Goal: Task Accomplishment & Management: Manage account settings

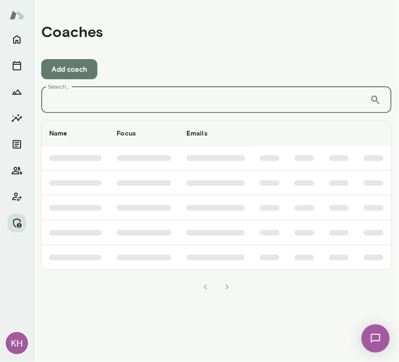
click at [87, 96] on input "Search..." at bounding box center [205, 100] width 329 height 26
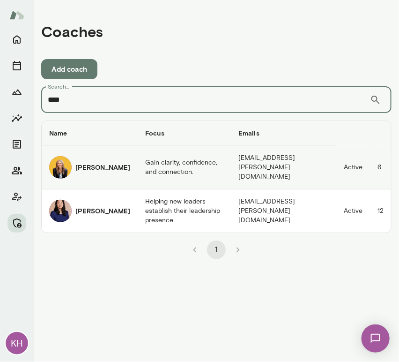
type input "****"
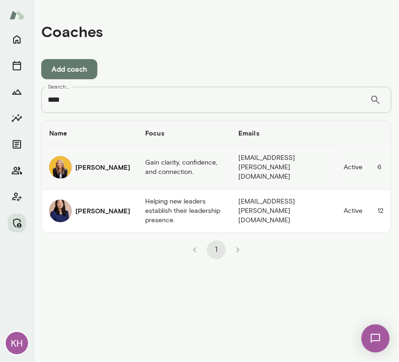
click at [138, 169] on td "Gain clarity, confidence, and connection." at bounding box center [184, 168] width 93 height 44
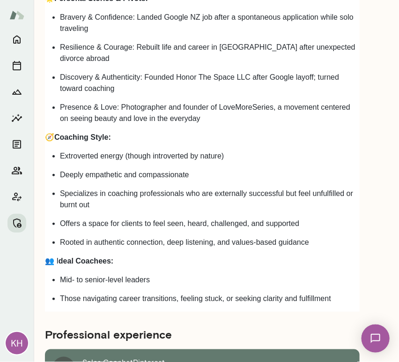
scroll to position [1431, 0]
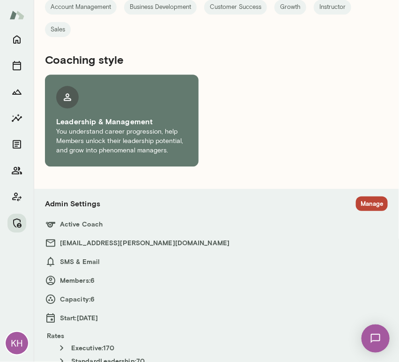
click at [356, 196] on button "Manage" at bounding box center [372, 203] width 32 height 15
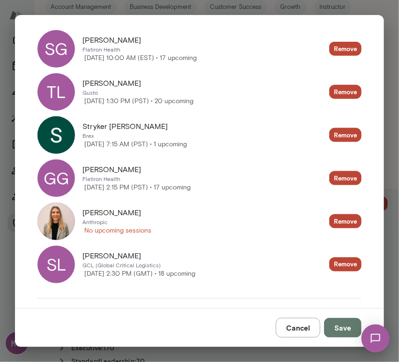
scroll to position [233, 0]
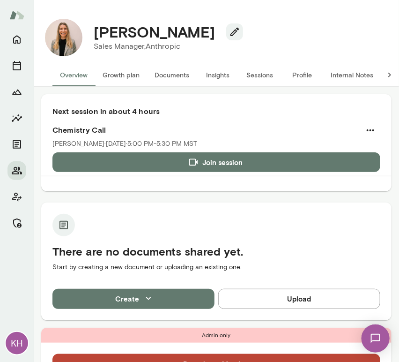
click at [253, 77] on button "Sessions" at bounding box center [260, 75] width 42 height 23
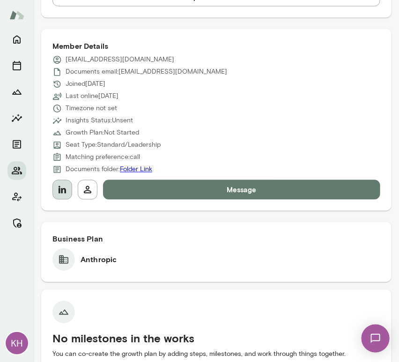
scroll to position [393, 0]
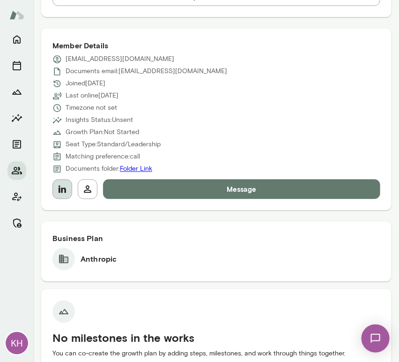
click at [56, 180] on button "button" at bounding box center [63, 190] width 20 height 20
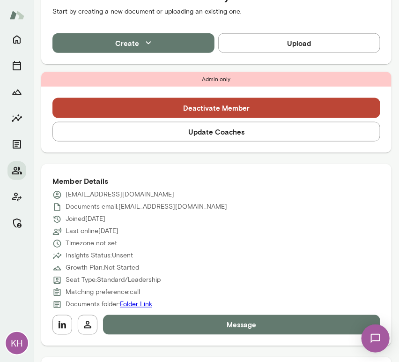
scroll to position [260, 0]
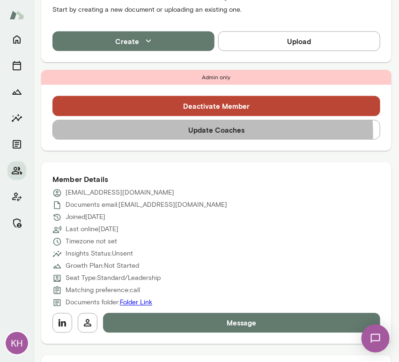
click at [163, 134] on button "Update Coaches" at bounding box center [217, 130] width 328 height 20
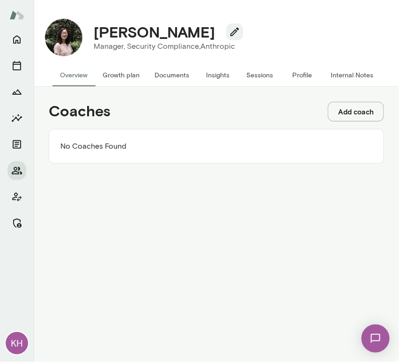
click at [341, 109] on button "Add coach" at bounding box center [356, 112] width 56 height 20
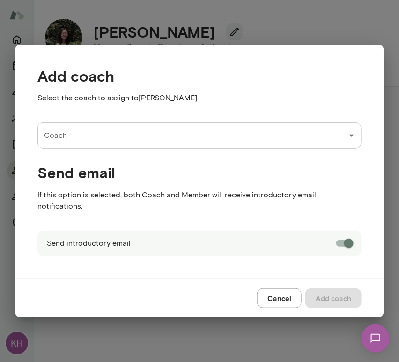
click at [87, 142] on input "Coach" at bounding box center [193, 136] width 302 height 18
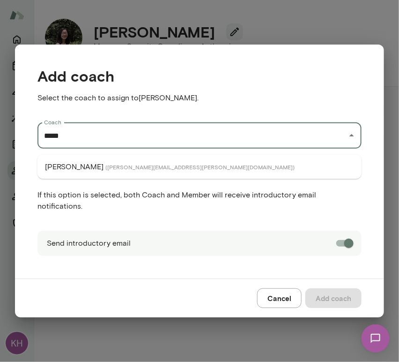
click at [105, 165] on span "( cathywright@mento.co )" at bounding box center [199, 167] width 189 height 8
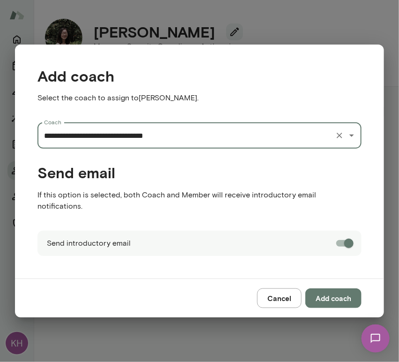
type input "**********"
click at [324, 292] on button "Add coach" at bounding box center [334, 298] width 56 height 20
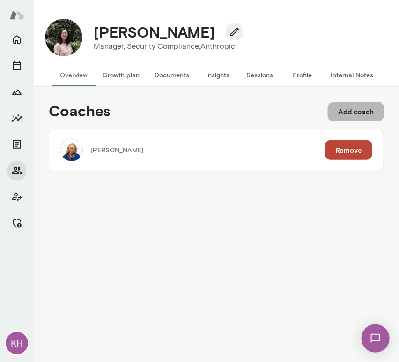
click at [350, 115] on button "Add coach" at bounding box center [356, 112] width 56 height 20
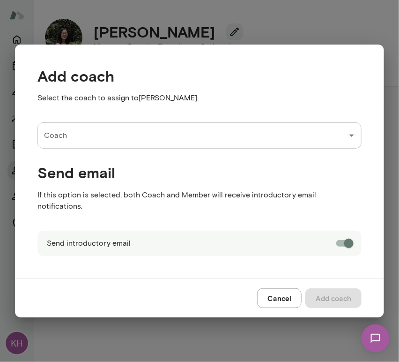
click at [65, 141] on div "Coach Coach" at bounding box center [200, 135] width 324 height 26
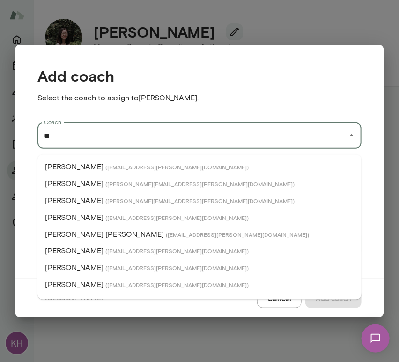
click at [75, 167] on p "Albert Villarde" at bounding box center [74, 166] width 59 height 11
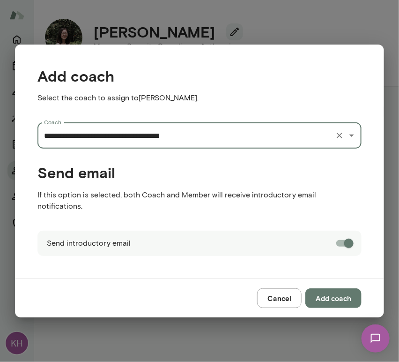
type input "**********"
click at [329, 296] on button "Add coach" at bounding box center [334, 298] width 56 height 20
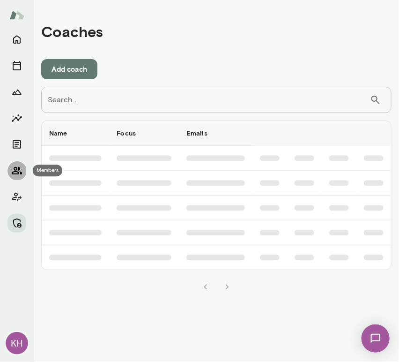
click at [15, 172] on icon "Members" at bounding box center [16, 170] width 11 height 11
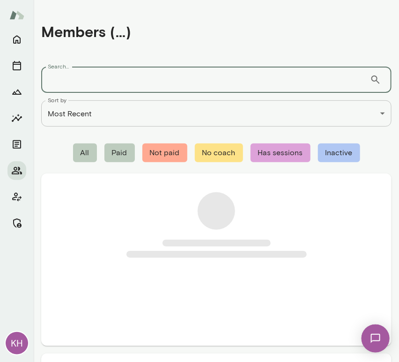
click at [75, 85] on input "Search..." at bounding box center [205, 80] width 329 height 26
paste input "**********"
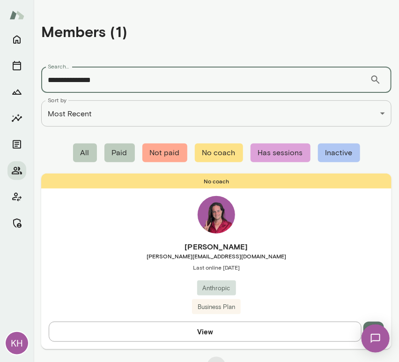
type input "**********"
click at [98, 239] on div "No coach Michael Tingley tingley@anthropic.com Last online September 23 Anthrop…" at bounding box center [216, 260] width 351 height 175
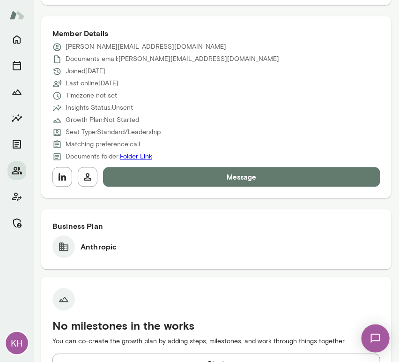
scroll to position [404, 0]
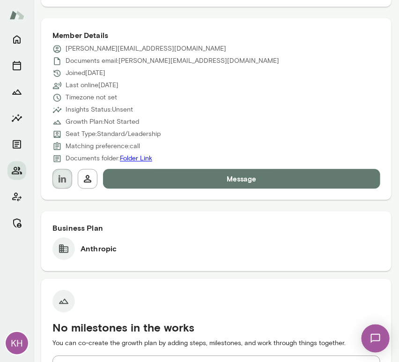
click at [63, 182] on icon "button" at bounding box center [62, 178] width 11 height 11
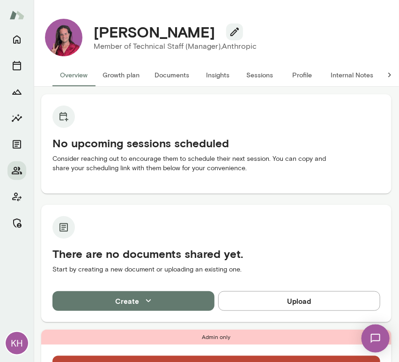
scroll to position [295, 0]
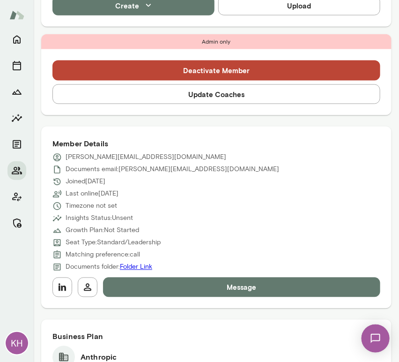
click at [145, 99] on button "Update Coaches" at bounding box center [217, 94] width 328 height 20
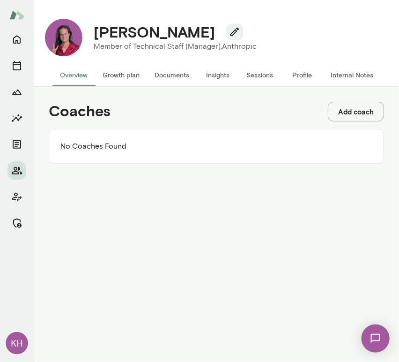
click at [348, 112] on button "Add coach" at bounding box center [356, 112] width 56 height 20
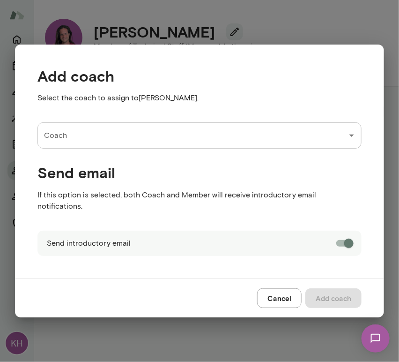
click at [125, 144] on input "Coach" at bounding box center [193, 136] width 302 height 18
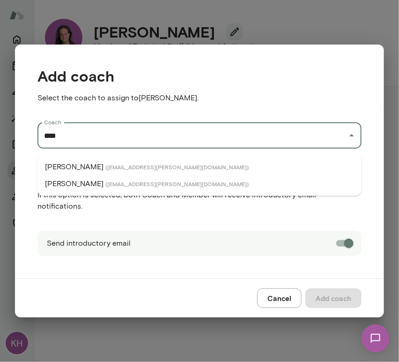
click at [105, 165] on span "( annabethke@mento.co )" at bounding box center [176, 167] width 143 height 8
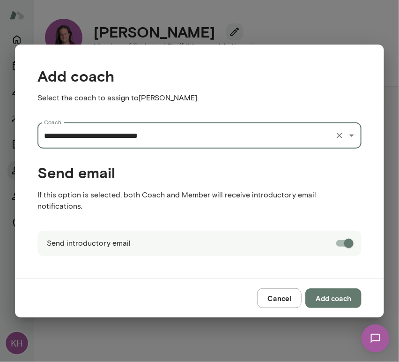
type input "**********"
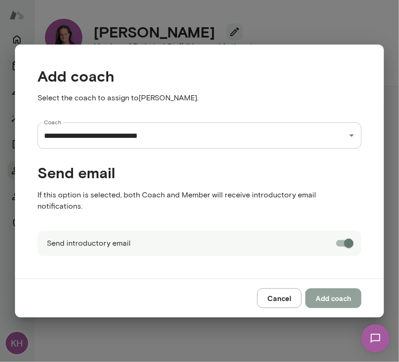
click at [337, 292] on button "Add coach" at bounding box center [334, 298] width 56 height 20
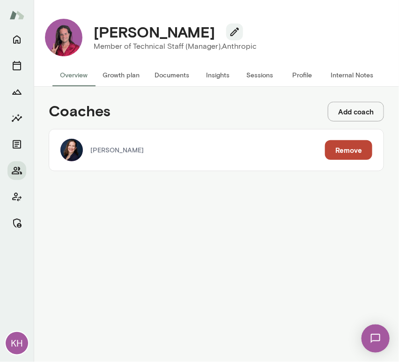
click at [362, 112] on button "Add coach" at bounding box center [356, 112] width 56 height 20
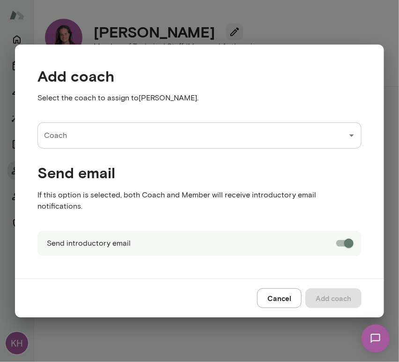
click at [65, 145] on div "Coach Coach" at bounding box center [200, 135] width 324 height 26
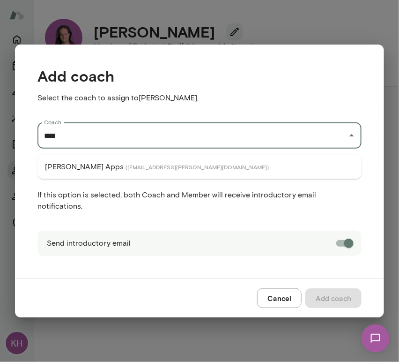
click at [71, 168] on p "Geoff Apps" at bounding box center [84, 166] width 79 height 11
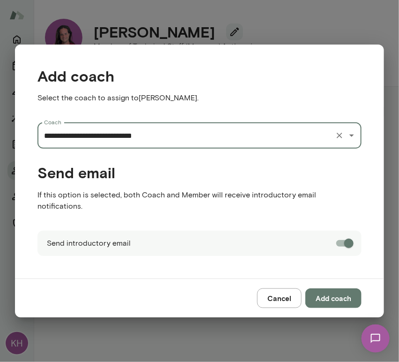
type input "**********"
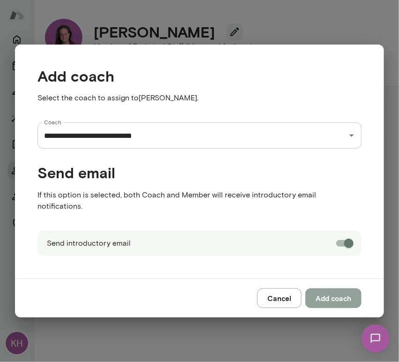
click at [342, 292] on button "Add coach" at bounding box center [334, 298] width 56 height 20
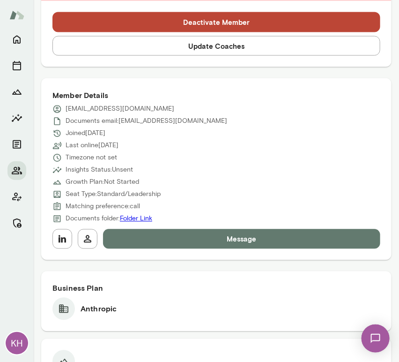
scroll to position [379, 0]
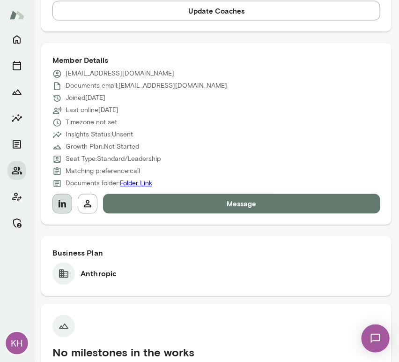
click at [59, 201] on icon "button" at bounding box center [63, 204] width 8 height 8
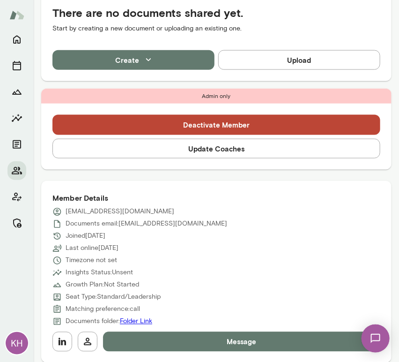
scroll to position [241, 0]
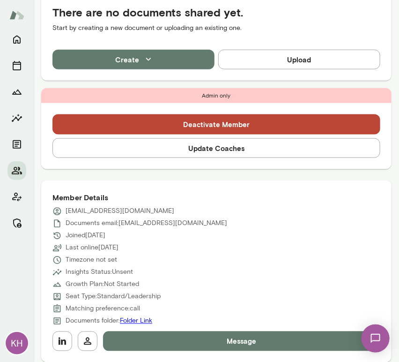
click at [147, 153] on button "Update Coaches" at bounding box center [217, 148] width 328 height 20
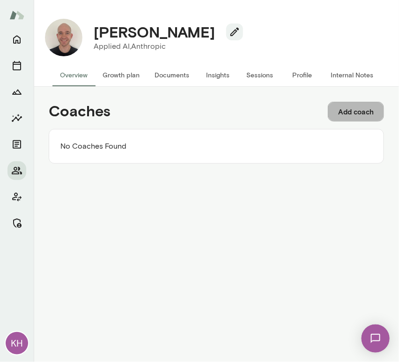
click at [343, 103] on button "Add coach" at bounding box center [356, 112] width 56 height 20
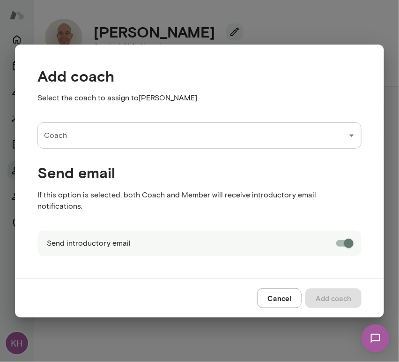
click at [90, 142] on input "Coach" at bounding box center [193, 136] width 302 height 18
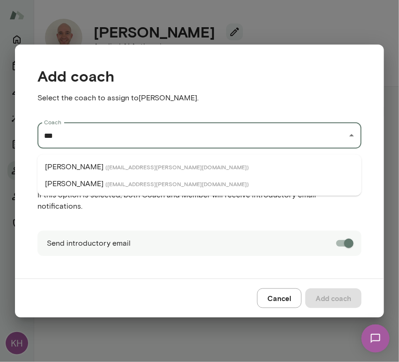
click at [88, 167] on li "[PERSON_NAME] ( [PERSON_NAME][EMAIL_ADDRESS][PERSON_NAME][DOMAIN_NAME] )" at bounding box center [200, 166] width 324 height 17
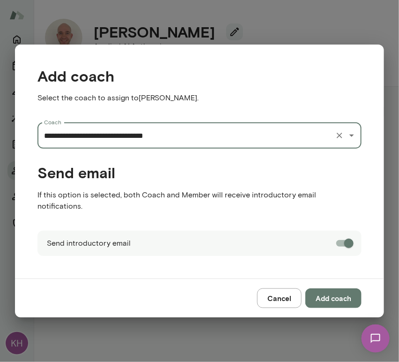
type input "**********"
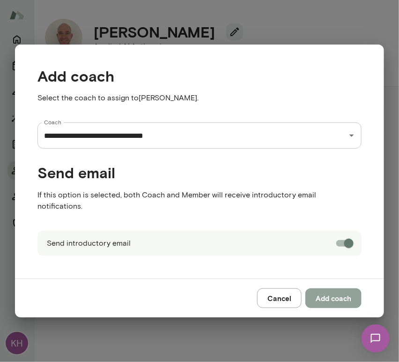
click at [328, 290] on button "Add coach" at bounding box center [334, 298] width 56 height 20
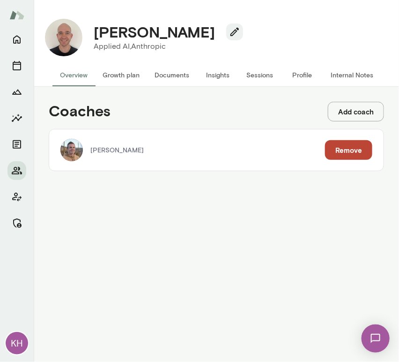
click at [359, 105] on button "Add coach" at bounding box center [356, 112] width 56 height 20
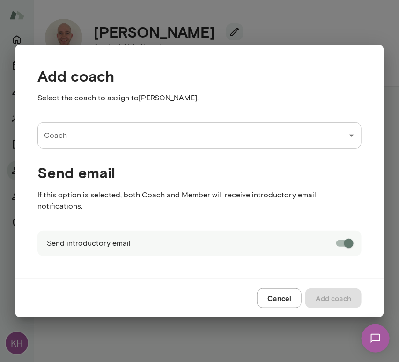
click at [70, 143] on input "Coach" at bounding box center [193, 136] width 302 height 18
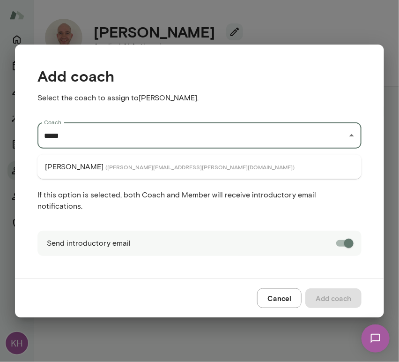
click at [78, 167] on p "Mark Guzman" at bounding box center [74, 166] width 59 height 11
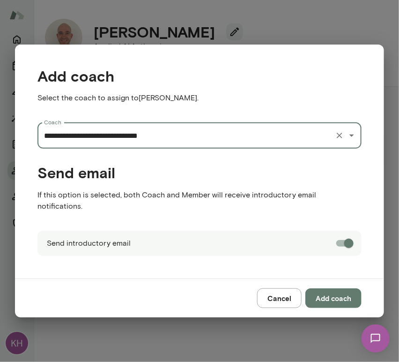
type input "**********"
click at [335, 292] on button "Add coach" at bounding box center [334, 298] width 56 height 20
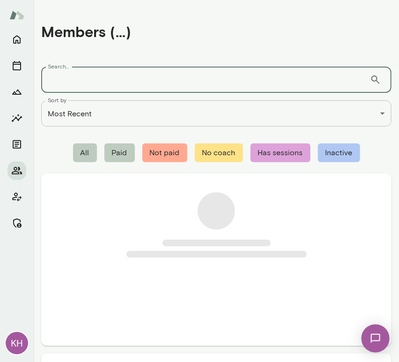
click at [62, 77] on input "Search..." at bounding box center [205, 80] width 329 height 26
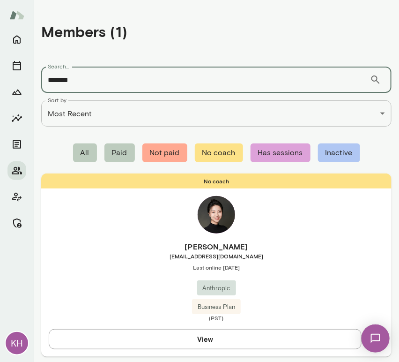
type input "******"
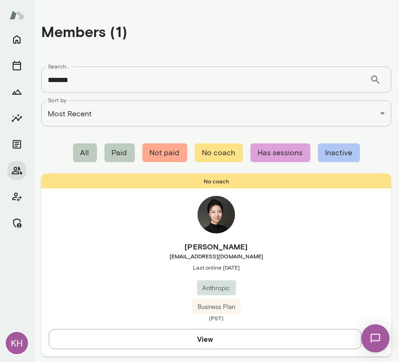
click at [109, 246] on h6 "[PERSON_NAME]" at bounding box center [216, 246] width 351 height 11
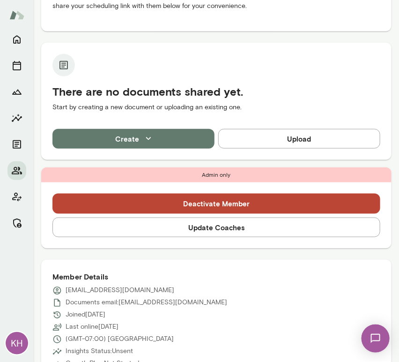
scroll to position [177, 0]
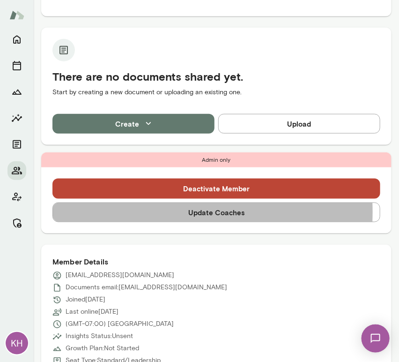
click at [125, 212] on button "Update Coaches" at bounding box center [217, 213] width 328 height 20
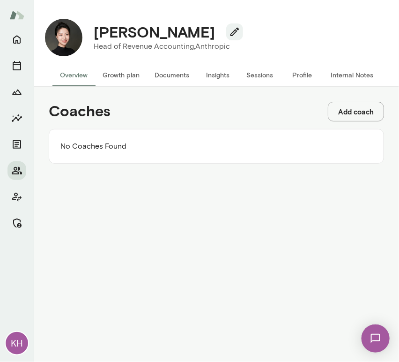
click at [111, 72] on button "Growth plan" at bounding box center [121, 75] width 52 height 23
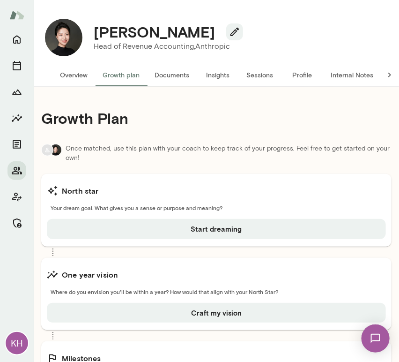
click at [74, 75] on button "Overview" at bounding box center [74, 75] width 43 height 23
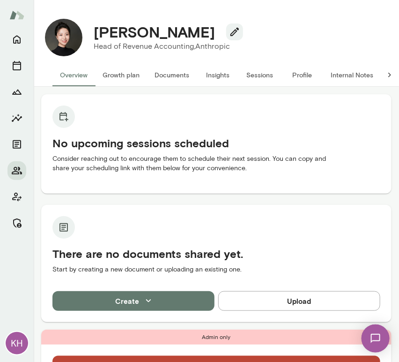
scroll to position [264, 0]
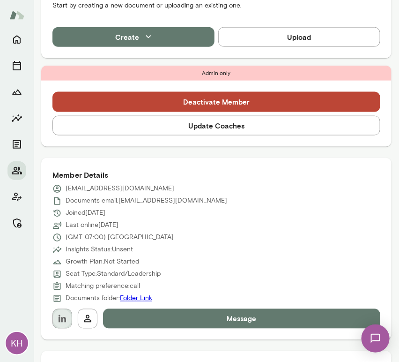
click at [62, 318] on icon "button" at bounding box center [63, 319] width 8 height 8
